Goal: Navigation & Orientation: Find specific page/section

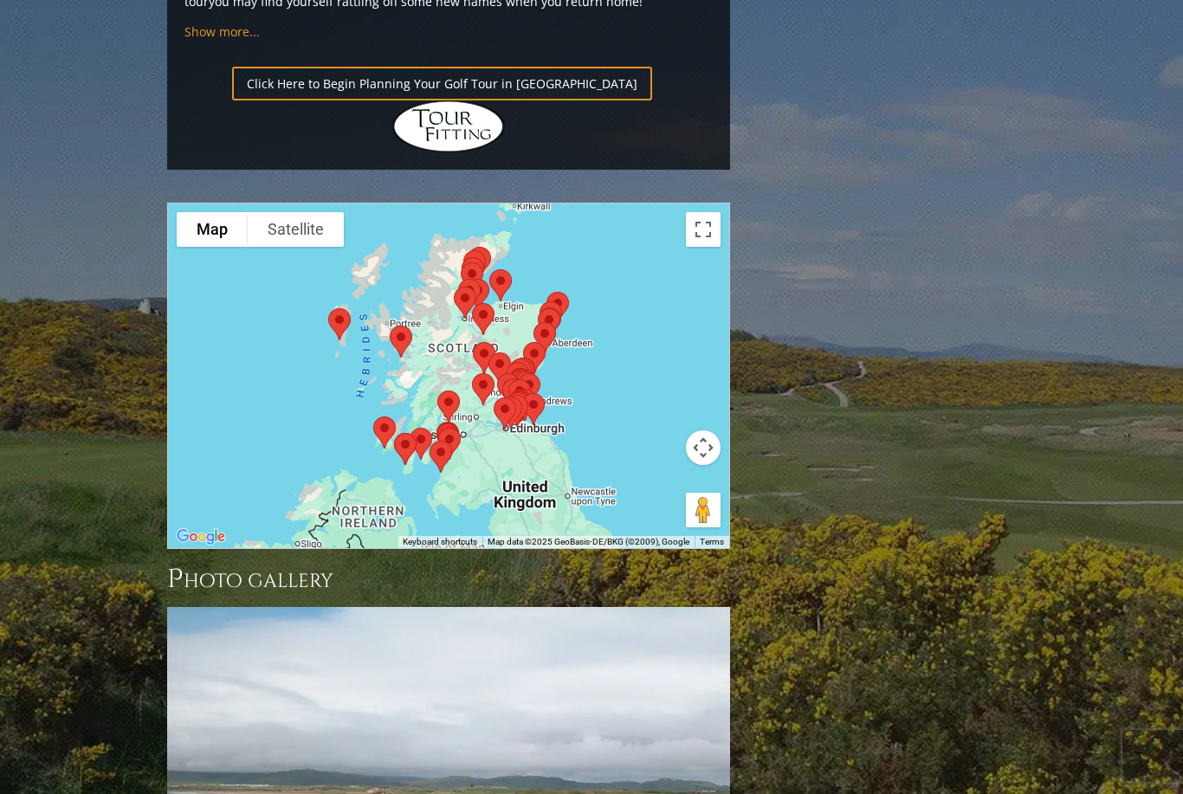
scroll to position [1808, 0]
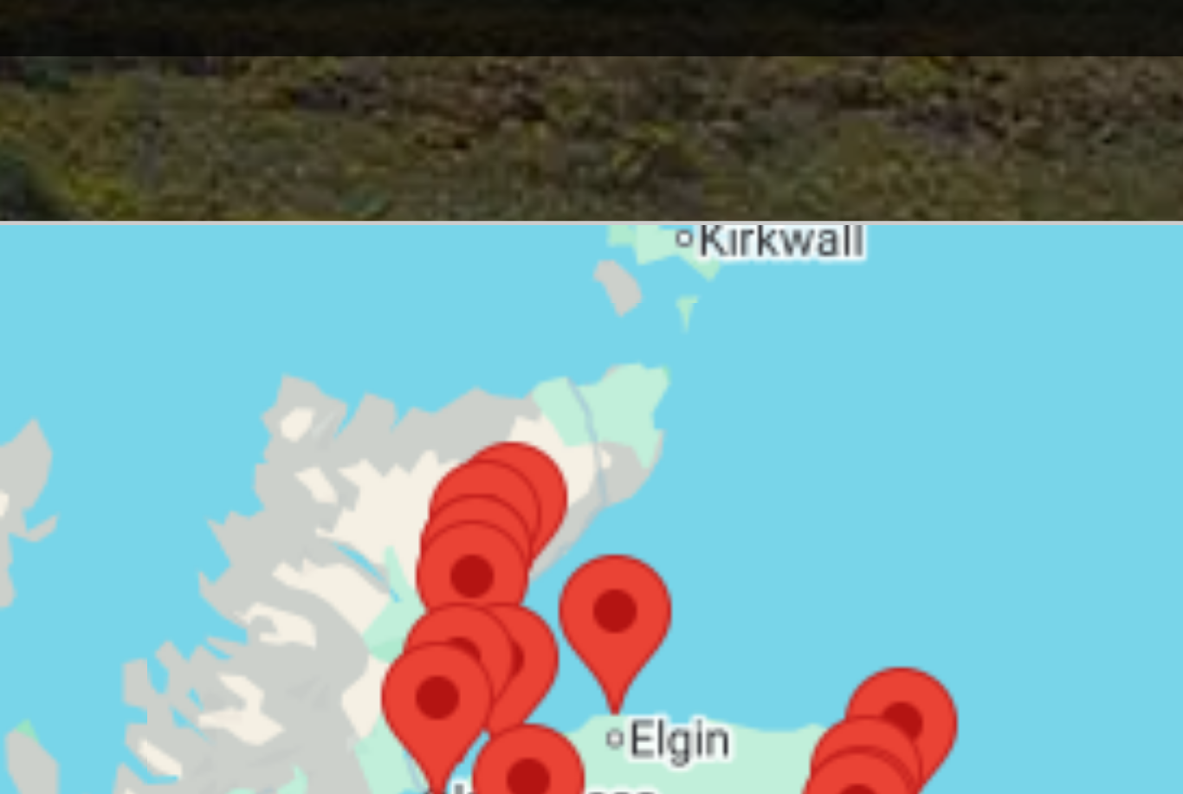
click at [167, 371] on div at bounding box center [448, 543] width 563 height 345
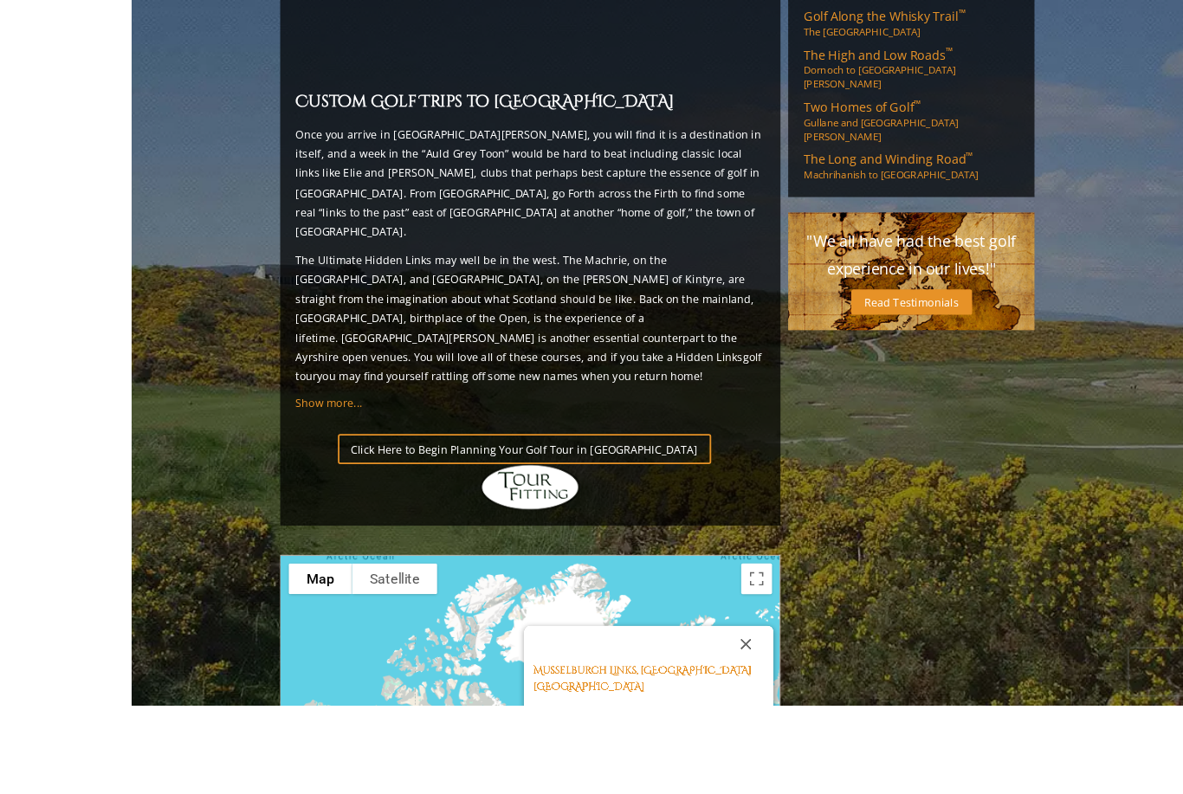
scroll to position [1706, 0]
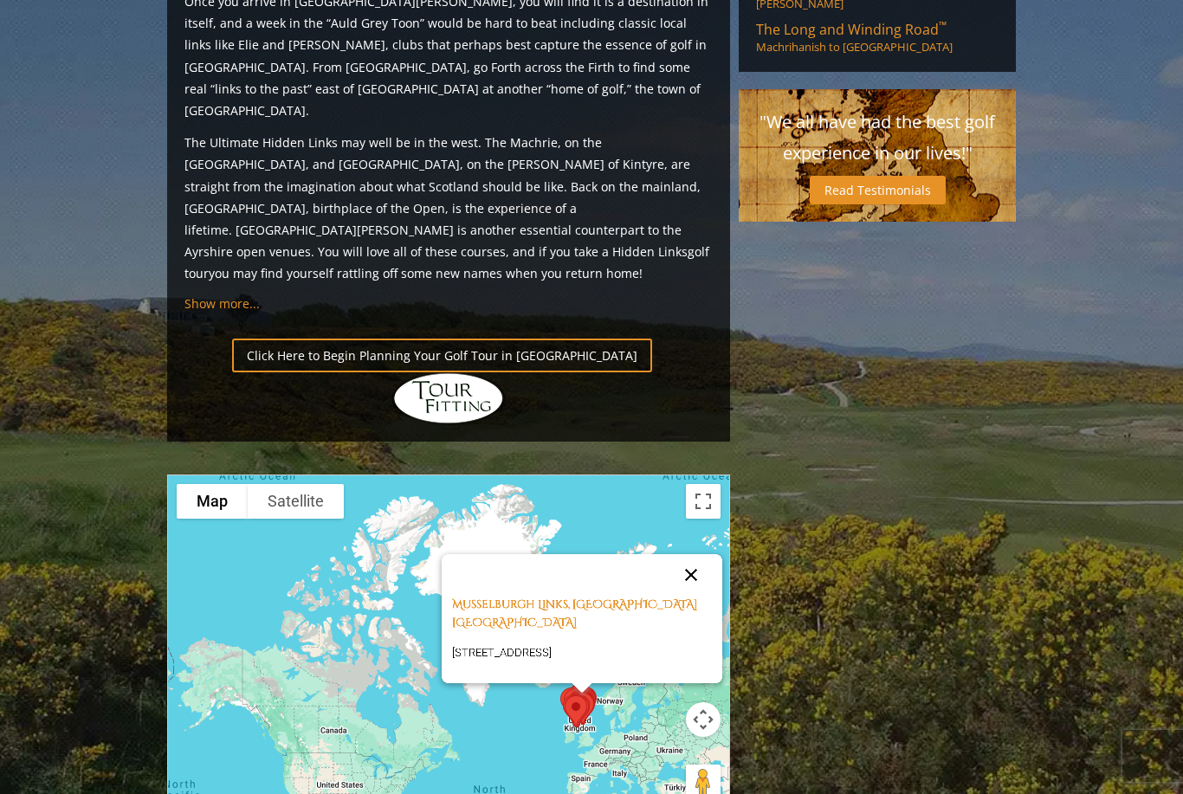
click at [684, 554] on button "Close" at bounding box center [691, 575] width 42 height 42
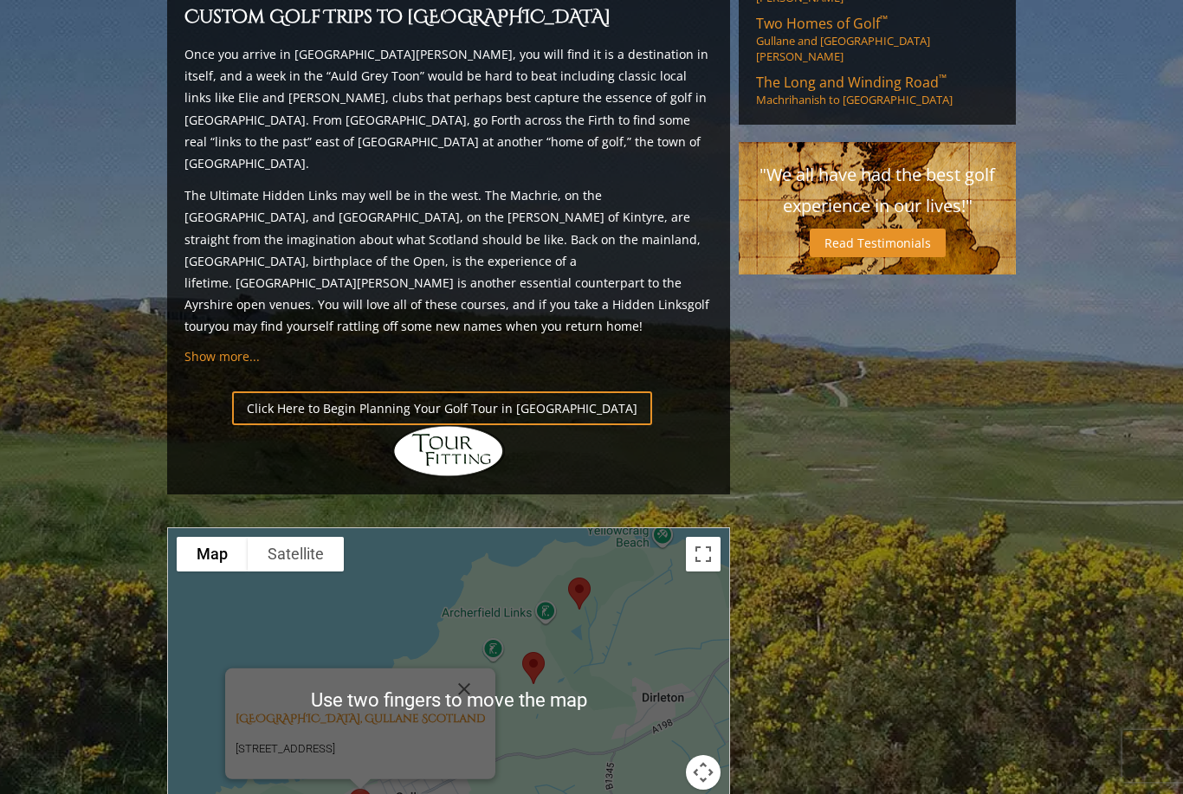
scroll to position [1645, 0]
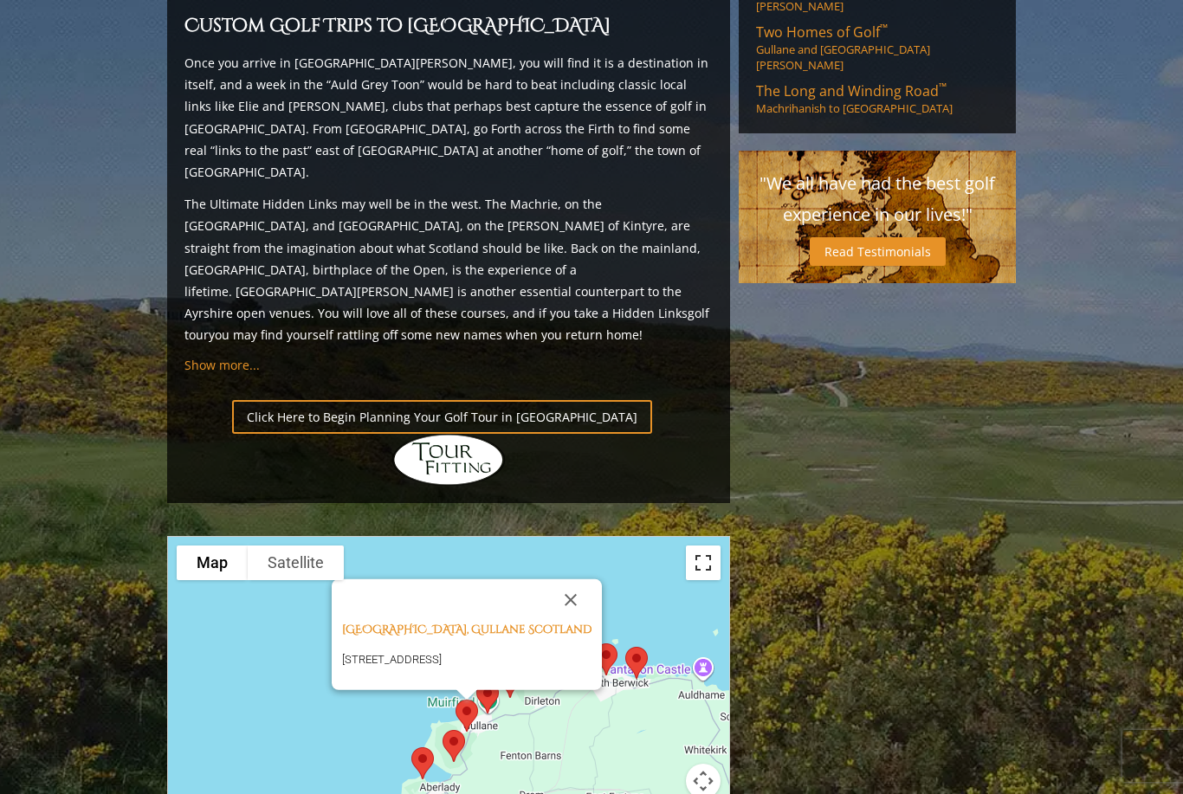
click at [707, 546] on button "Toggle fullscreen view" at bounding box center [703, 563] width 35 height 35
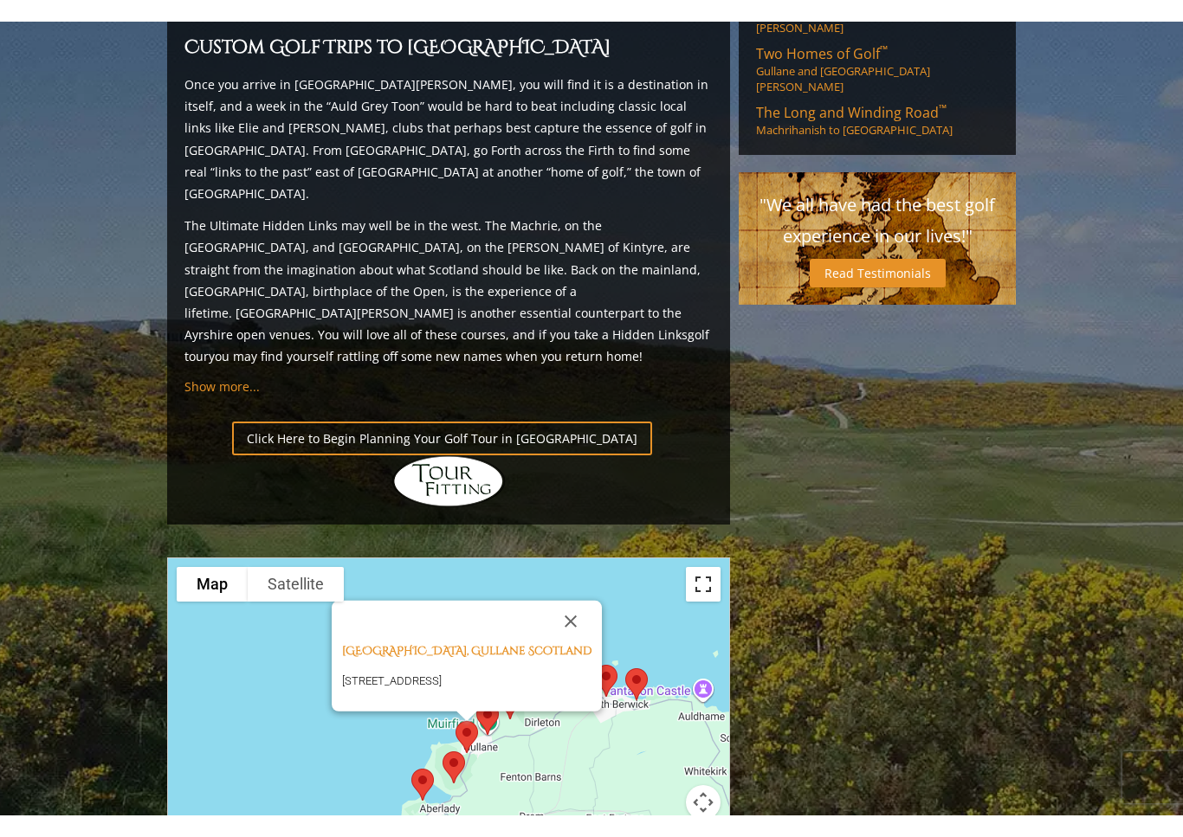
scroll to position [21, 0]
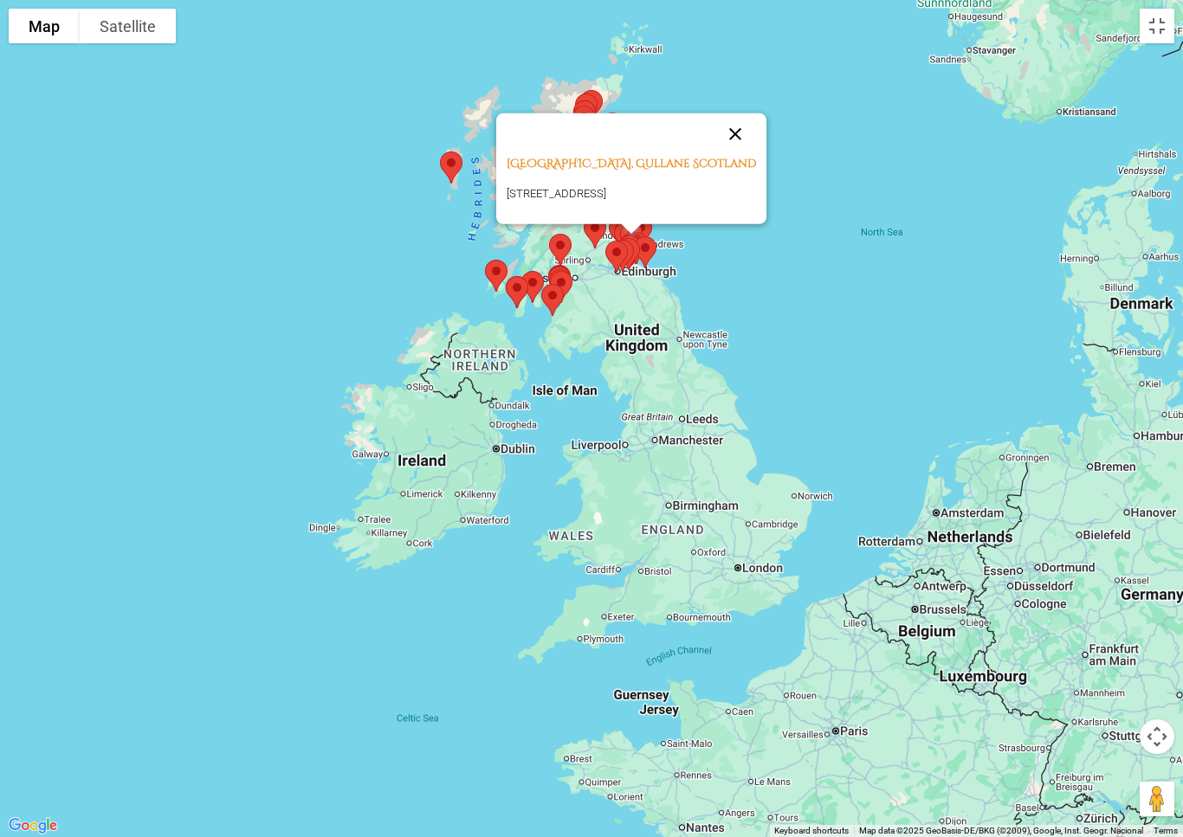
click at [747, 113] on button "Close" at bounding box center [735, 134] width 42 height 42
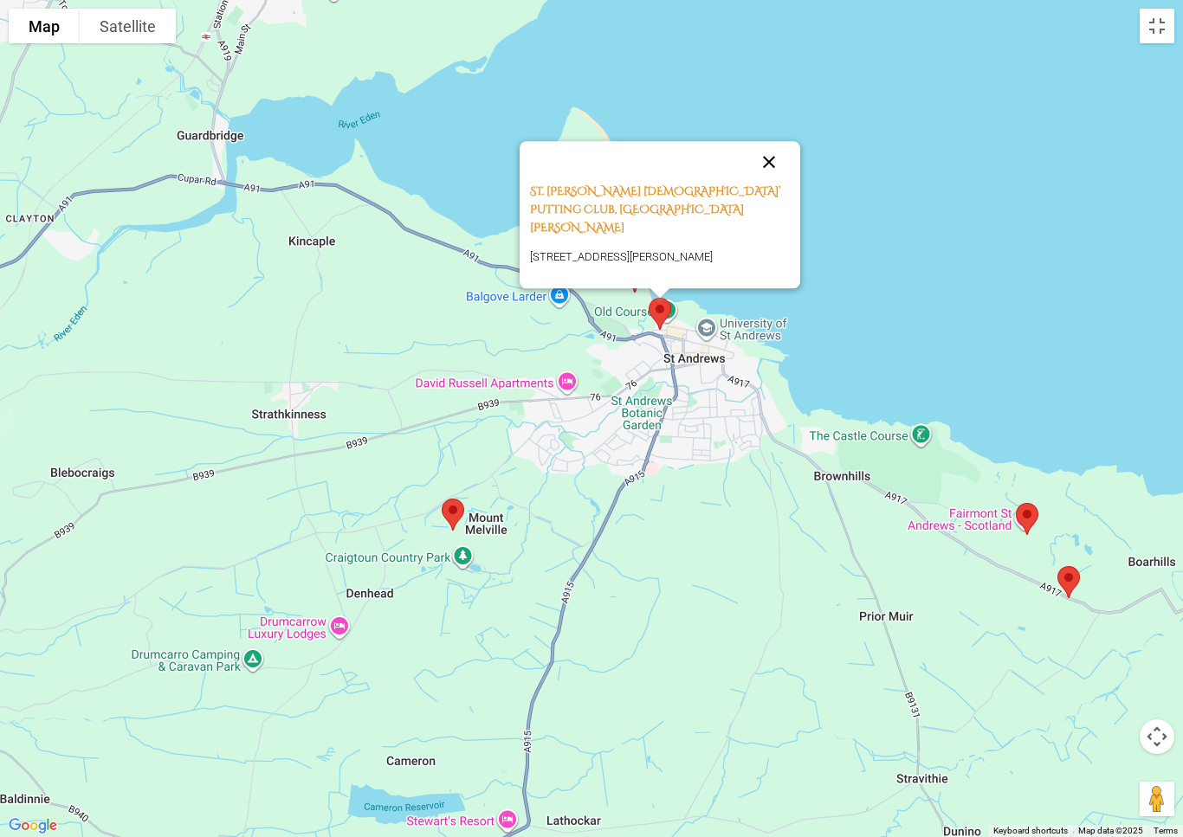
click at [766, 179] on button "Close" at bounding box center [769, 162] width 42 height 42
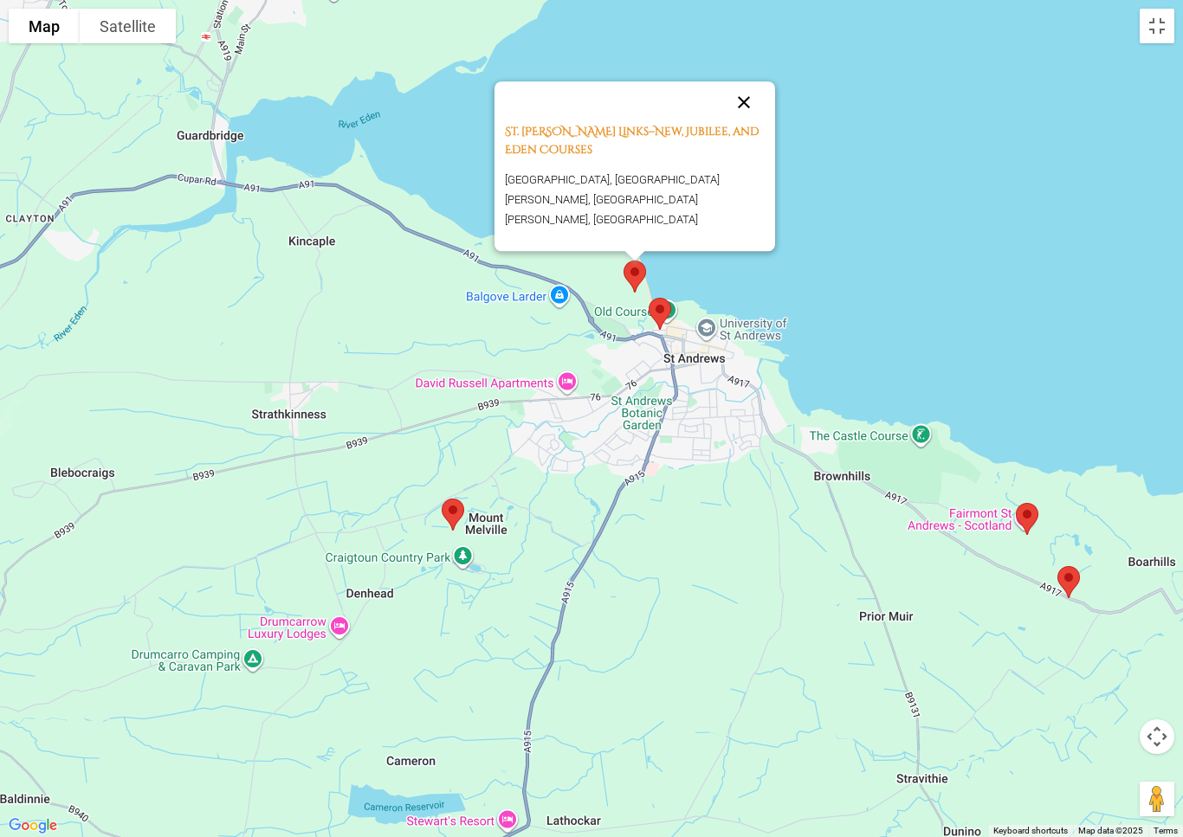
click at [745, 113] on button "Close" at bounding box center [744, 102] width 42 height 42
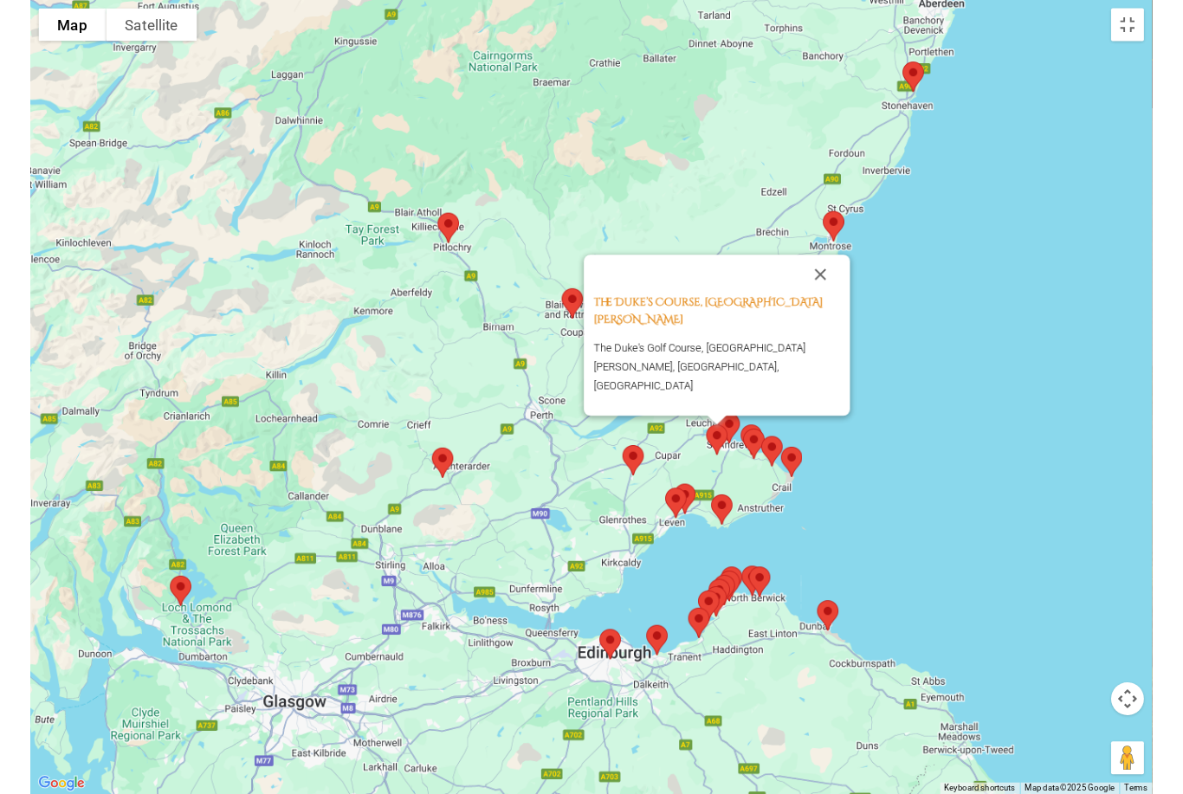
scroll to position [1814, 0]
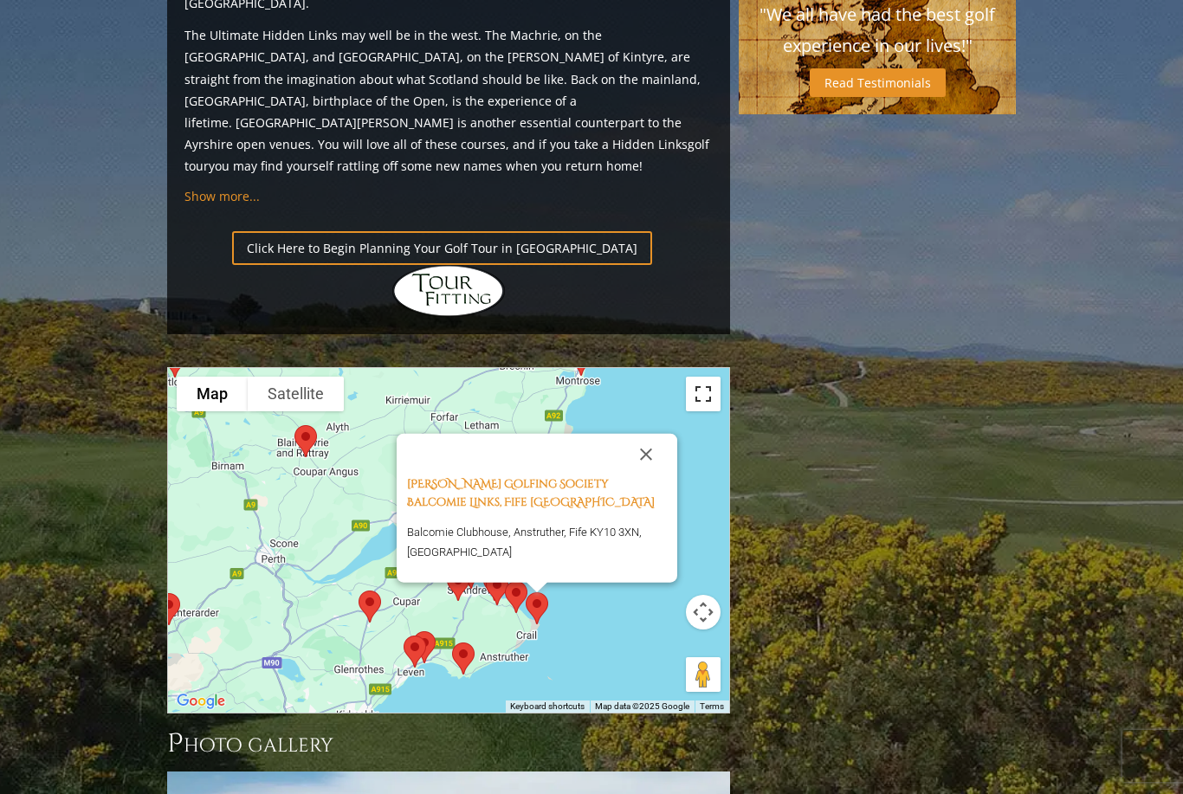
click at [717, 377] on button "Toggle fullscreen view" at bounding box center [703, 394] width 35 height 35
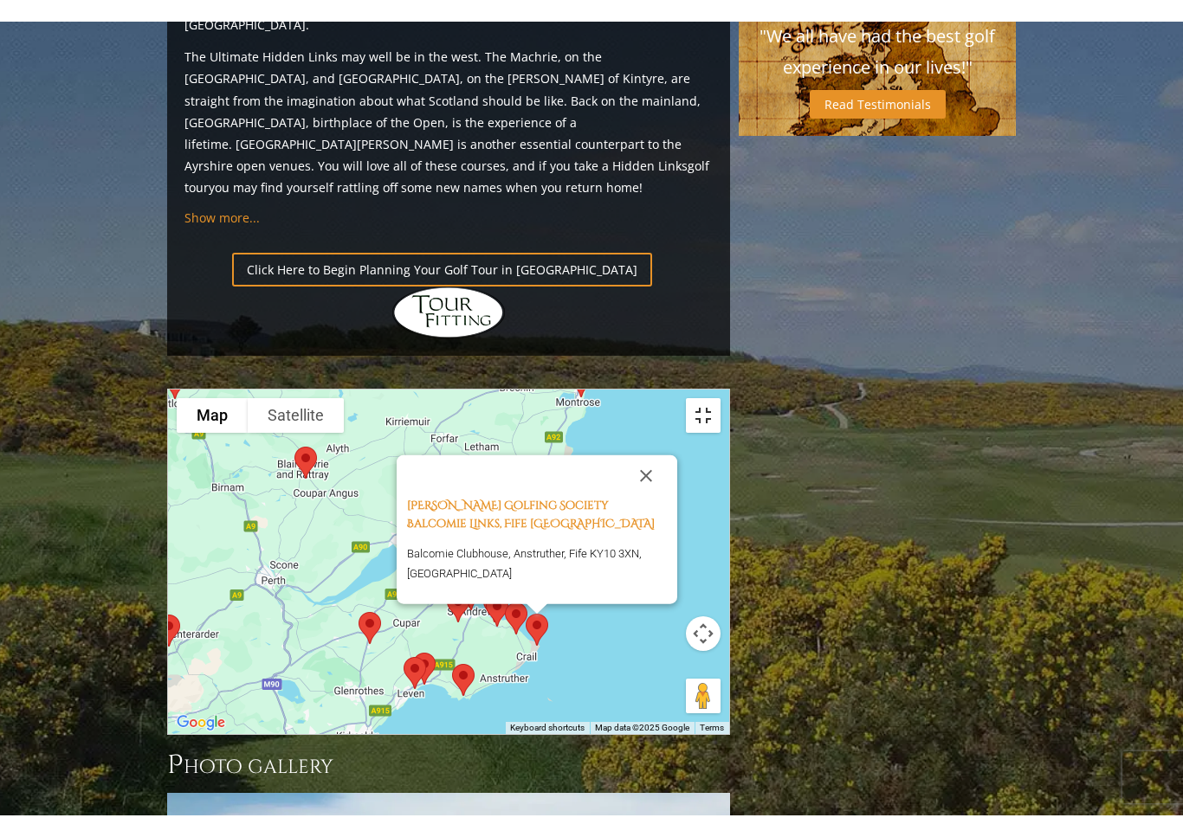
scroll to position [21, 0]
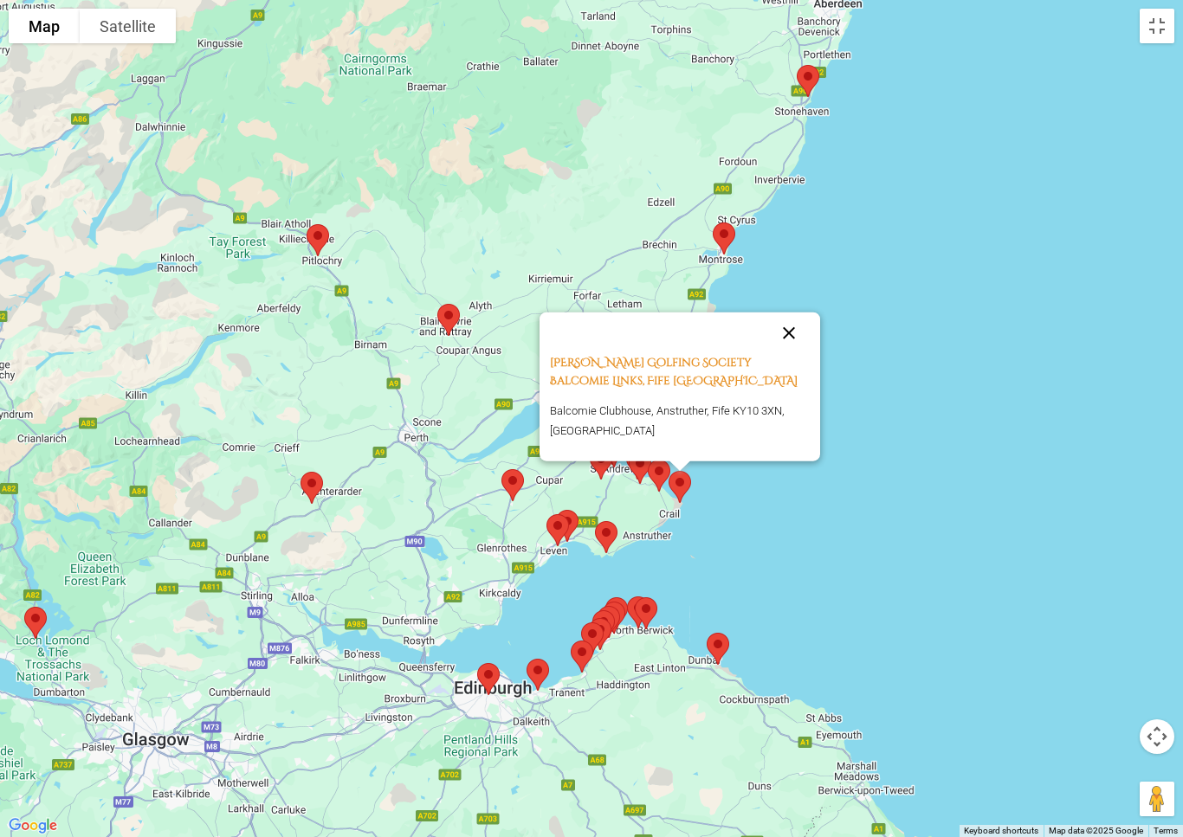
click at [798, 337] on button "Close" at bounding box center [789, 333] width 42 height 42
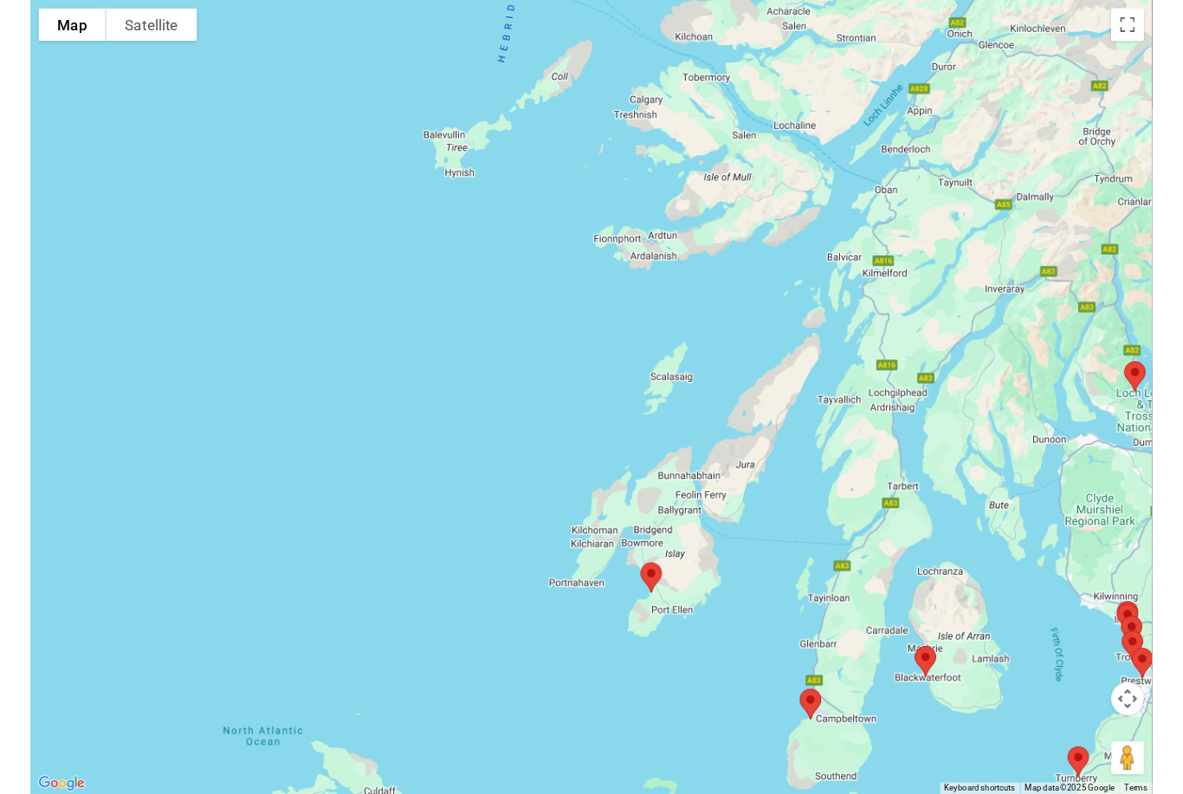
scroll to position [1814, 0]
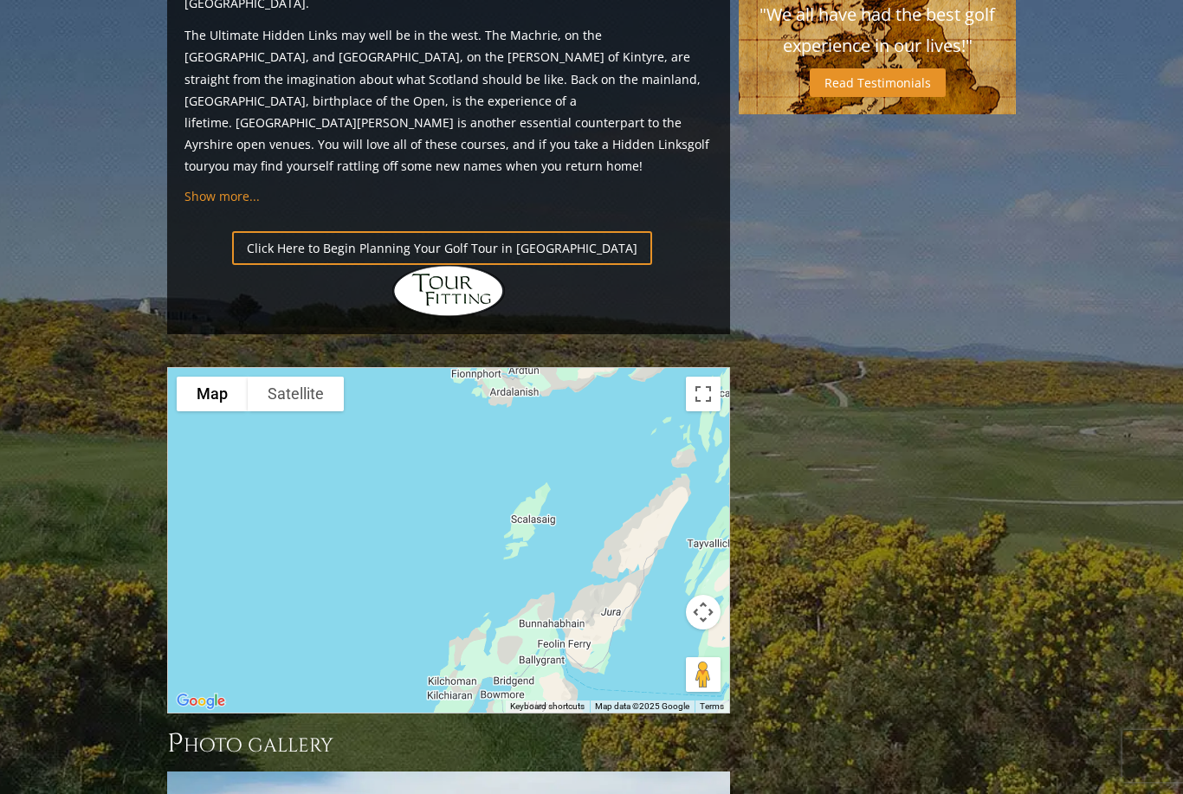
click at [663, 409] on div at bounding box center [448, 540] width 561 height 345
click at [652, 413] on div at bounding box center [448, 540] width 561 height 345
click at [602, 432] on div at bounding box center [448, 540] width 561 height 345
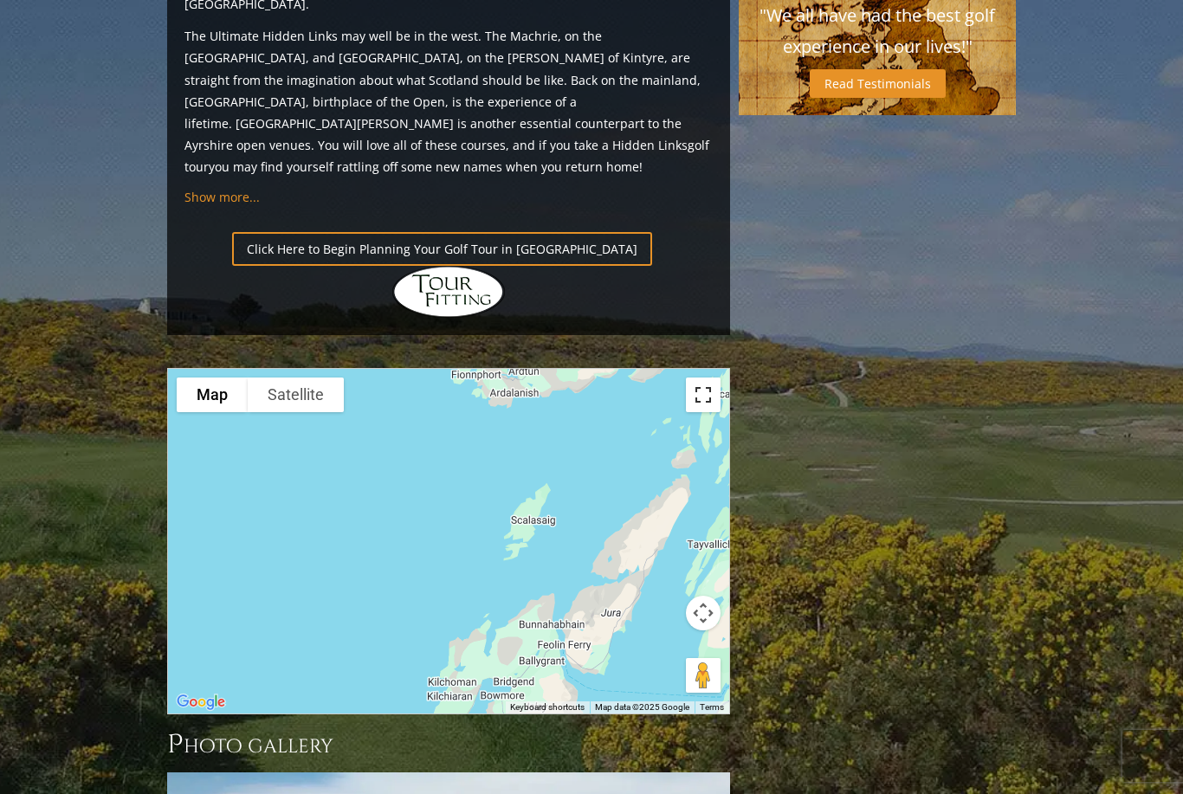
click at [717, 378] on button "Toggle fullscreen view" at bounding box center [703, 395] width 35 height 35
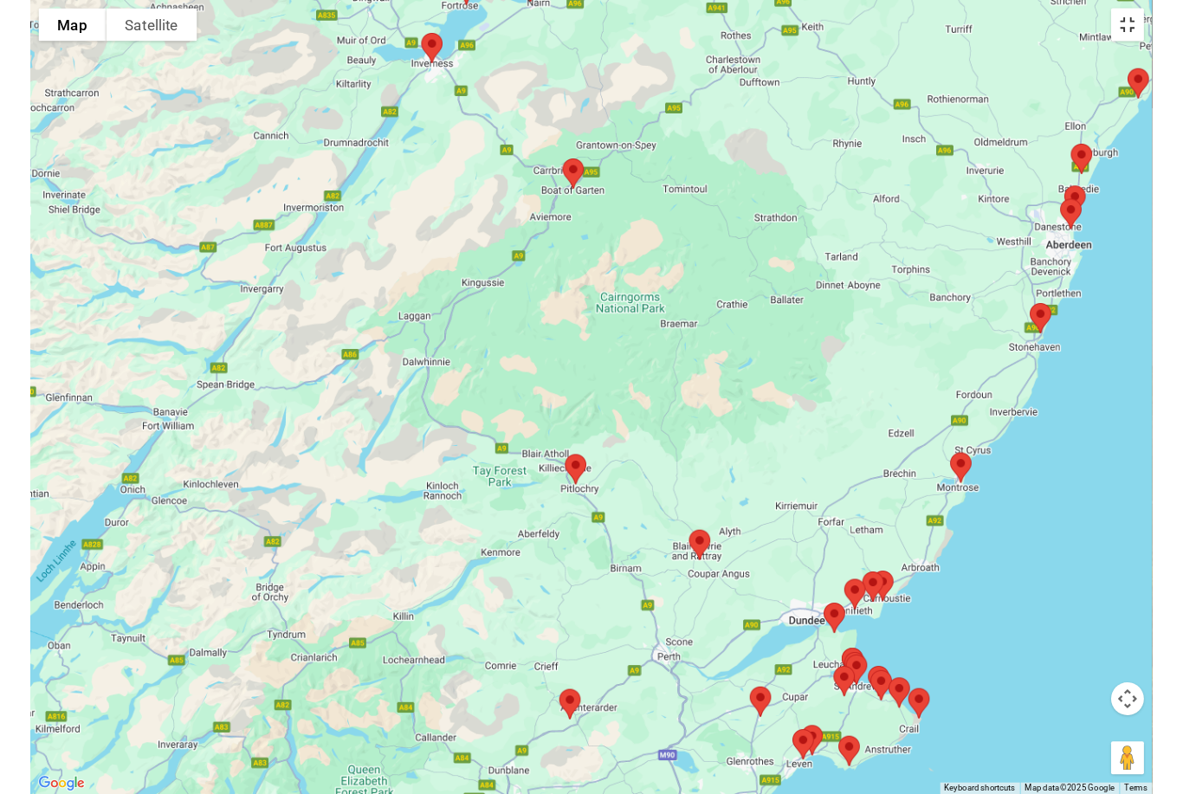
scroll to position [1813, 0]
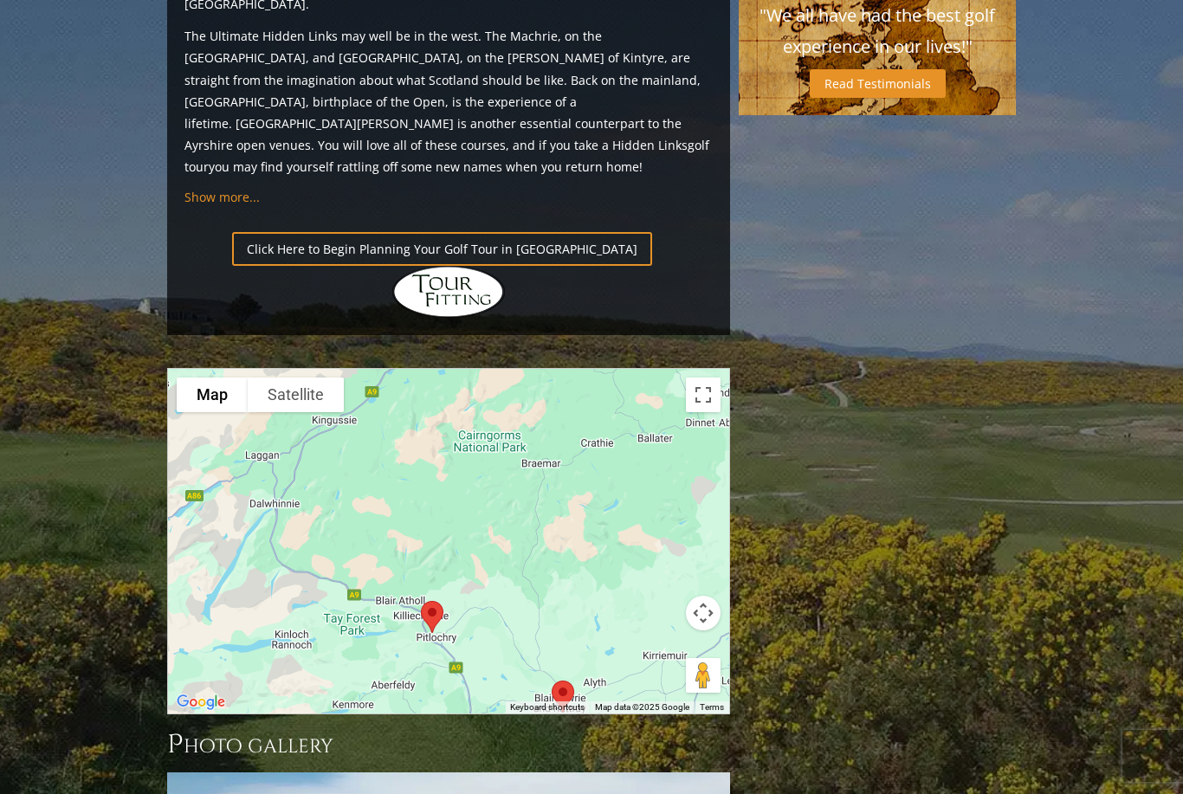
click at [643, 417] on div at bounding box center [448, 541] width 561 height 345
click at [717, 378] on button "Toggle fullscreen view" at bounding box center [703, 395] width 35 height 35
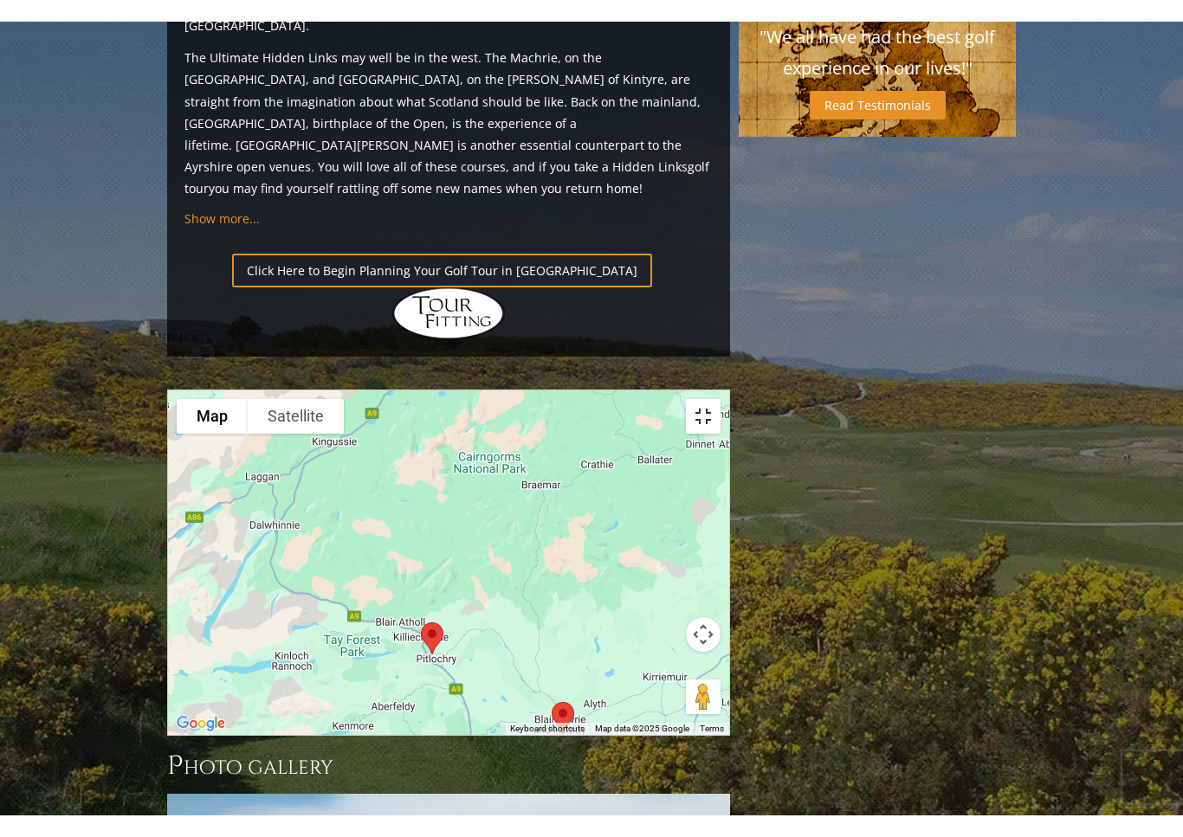
scroll to position [21, 0]
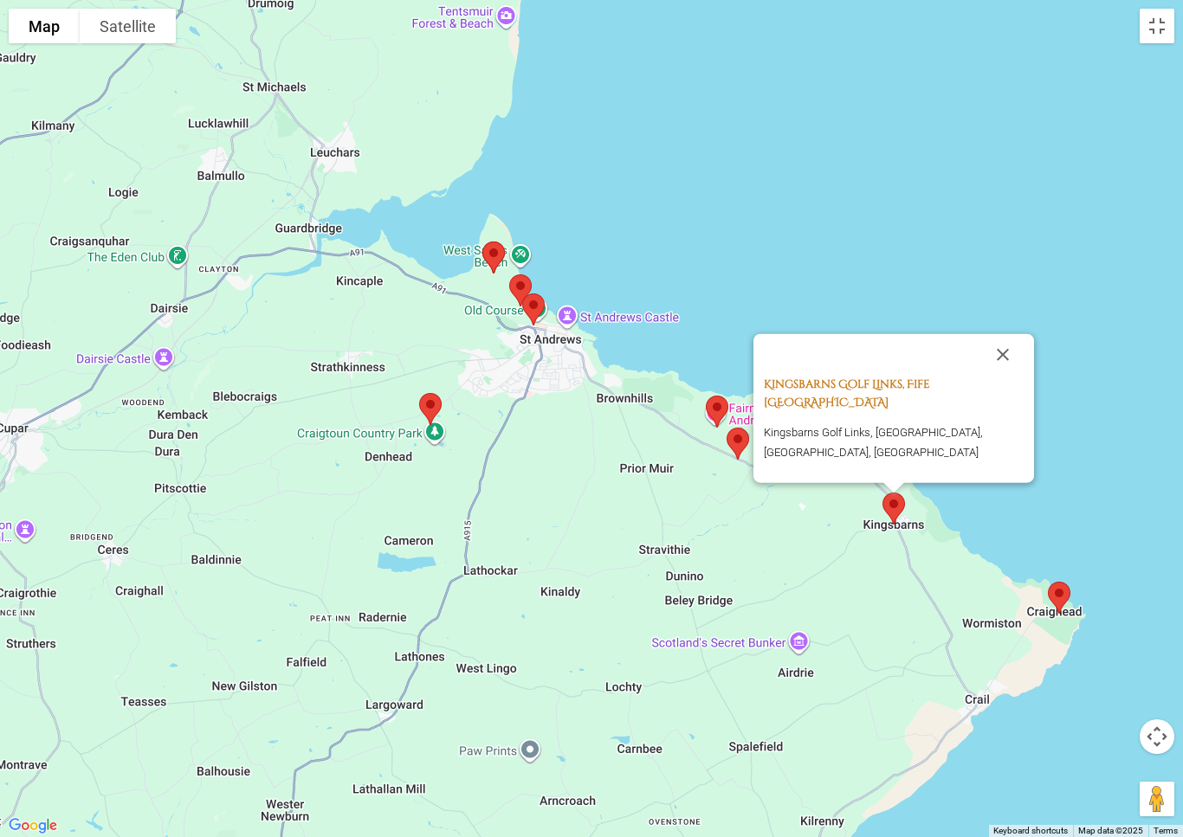
click at [930, 397] on link "Kingsbarns Golf Links, Fife [GEOGRAPHIC_DATA]" at bounding box center [847, 393] width 166 height 34
